Goal: Go to known website: Go to known website

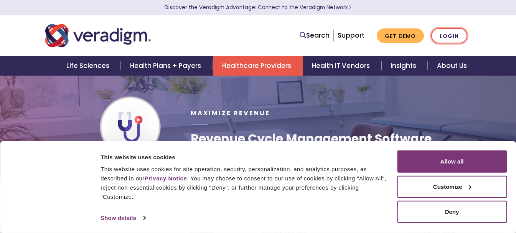
click at [459, 37] on link "Login" at bounding box center [449, 36] width 36 height 16
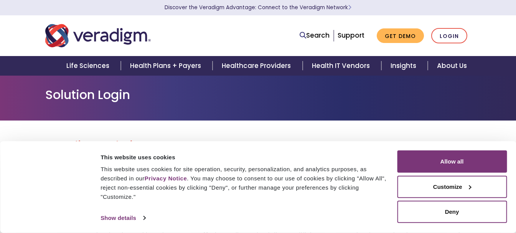
scroll to position [230, 0]
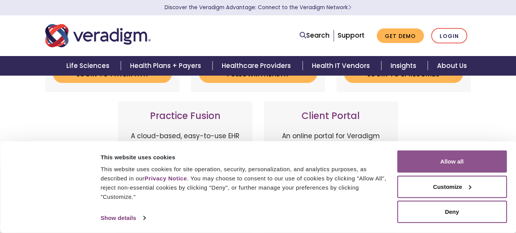
click at [438, 167] on button "Allow all" at bounding box center [452, 161] width 110 height 22
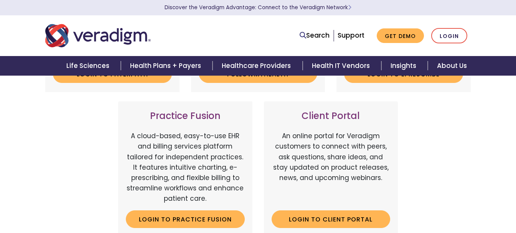
scroll to position [153, 0]
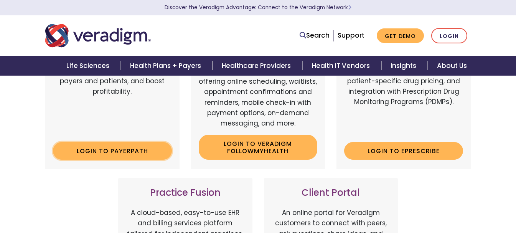
click at [131, 155] on link "Login to Payerpath" at bounding box center [112, 151] width 119 height 18
